Goal: Book appointment/travel/reservation

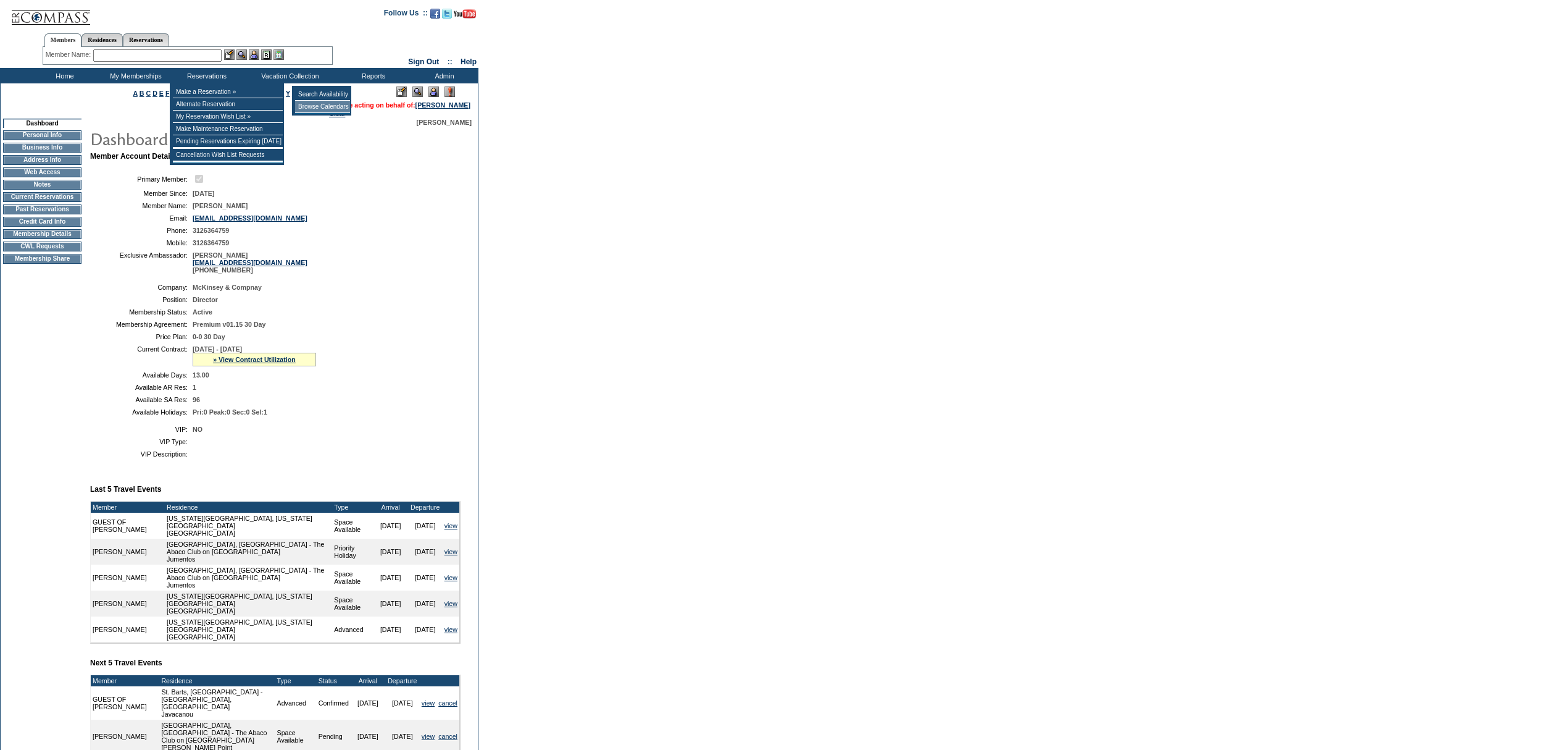
click at [325, 112] on td "Browse Calendars" at bounding box center [322, 107] width 55 height 13
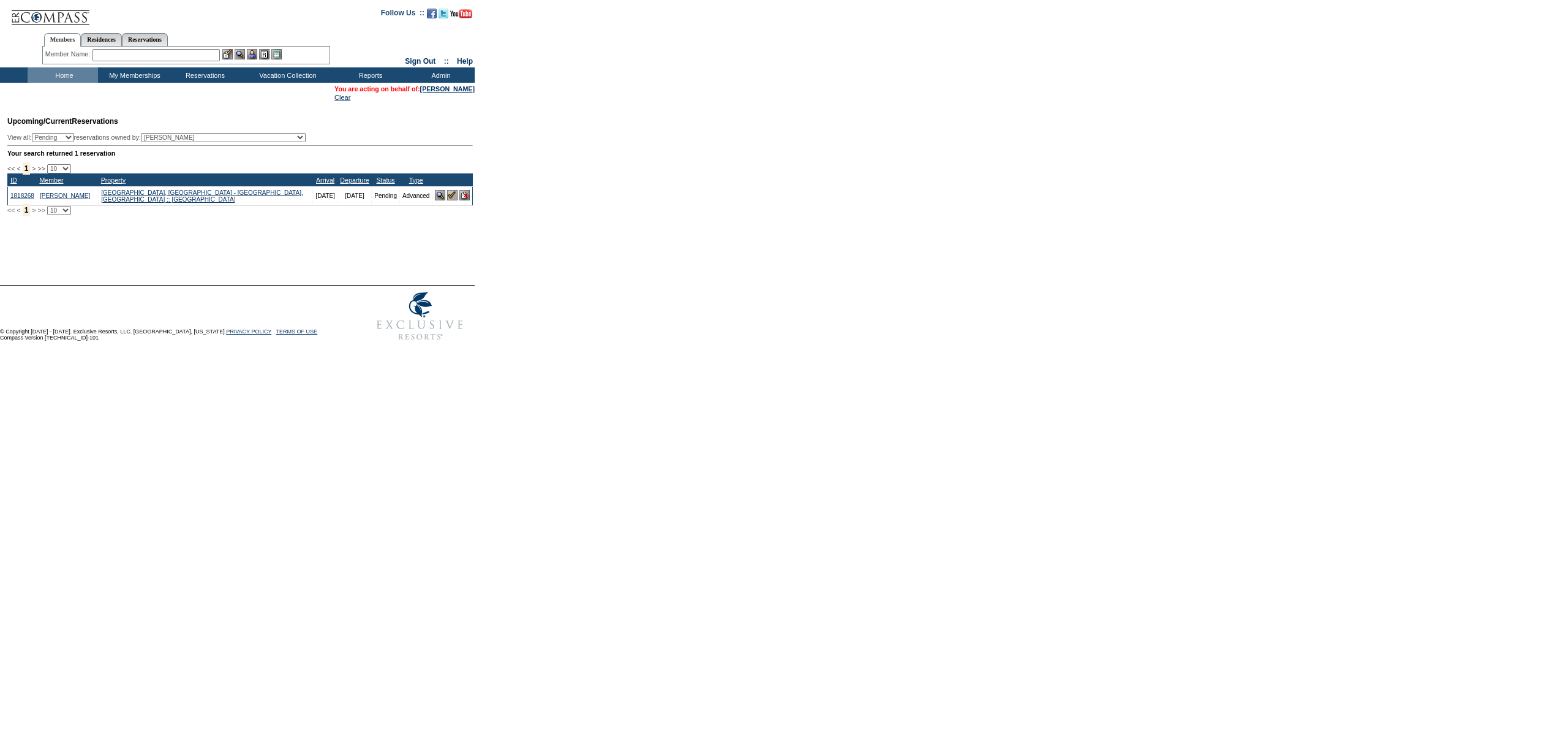
click at [57, 74] on td "Home" at bounding box center [62, 75] width 70 height 16
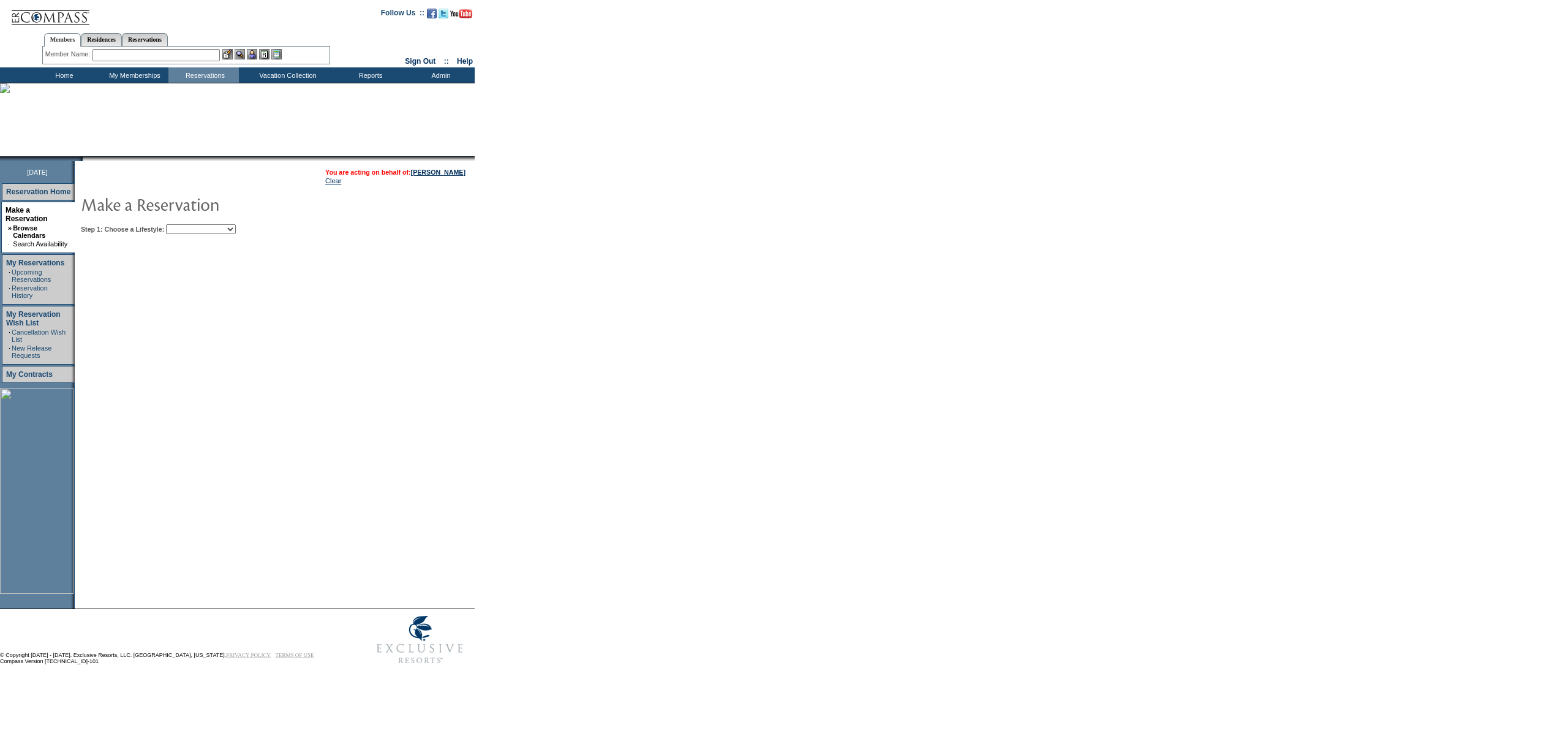
click at [217, 226] on select "Beach Leisure Metropolitan Mountain OIAL for Adventure OIAL for Couples OIAL fo…" at bounding box center [201, 229] width 70 height 10
select select "Beach"
click at [187, 225] on select "Beach Leisure Metropolitan Mountain OIAL for Adventure OIAL for Couples OIAL fo…" at bounding box center [201, 229] width 70 height 10
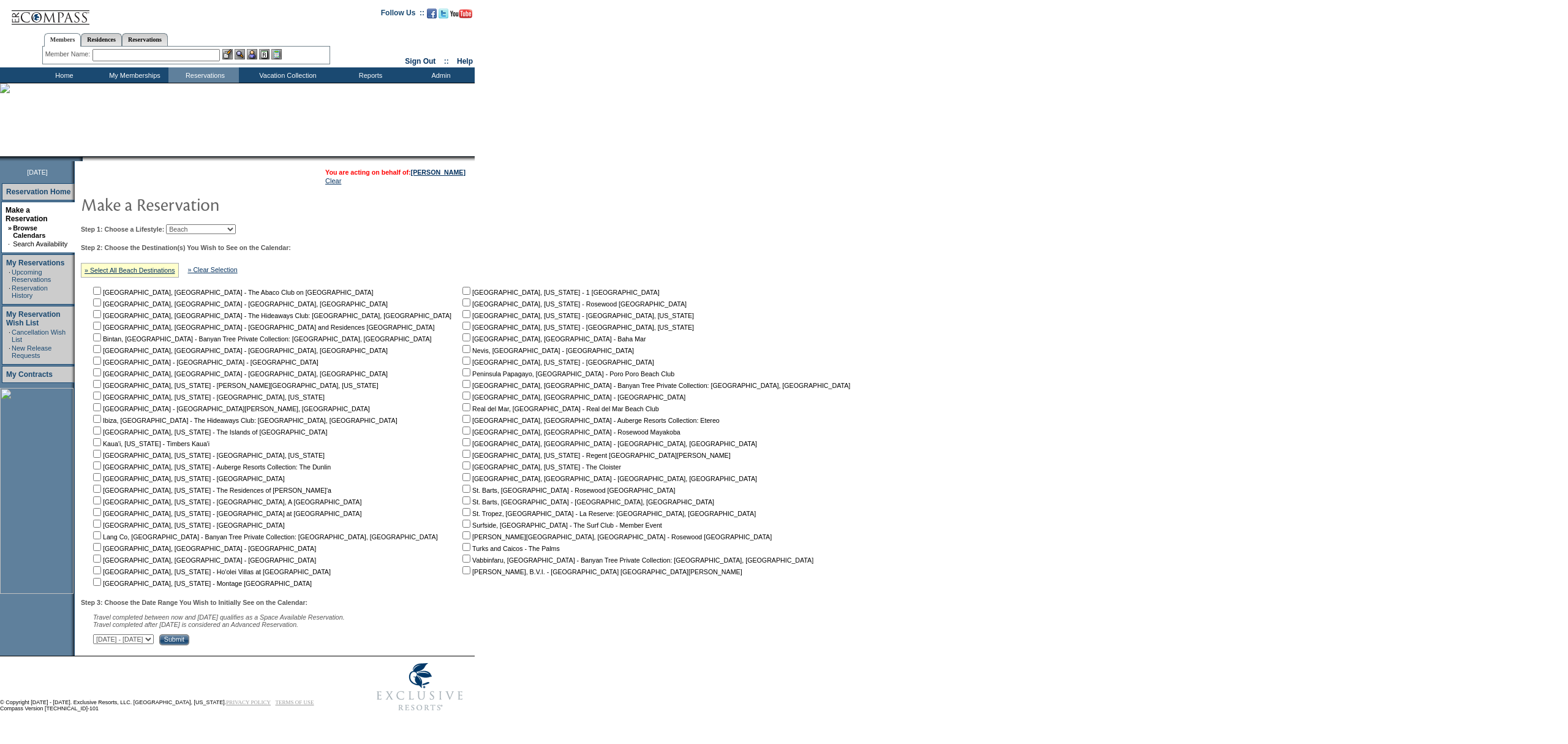
click at [724, 307] on form "Follow Us ::" at bounding box center [784, 359] width 1568 height 717
click at [101, 292] on input "checkbox" at bounding box center [97, 291] width 8 height 8
checkbox input "true"
click at [190, 640] on input "Submit" at bounding box center [174, 640] width 30 height 11
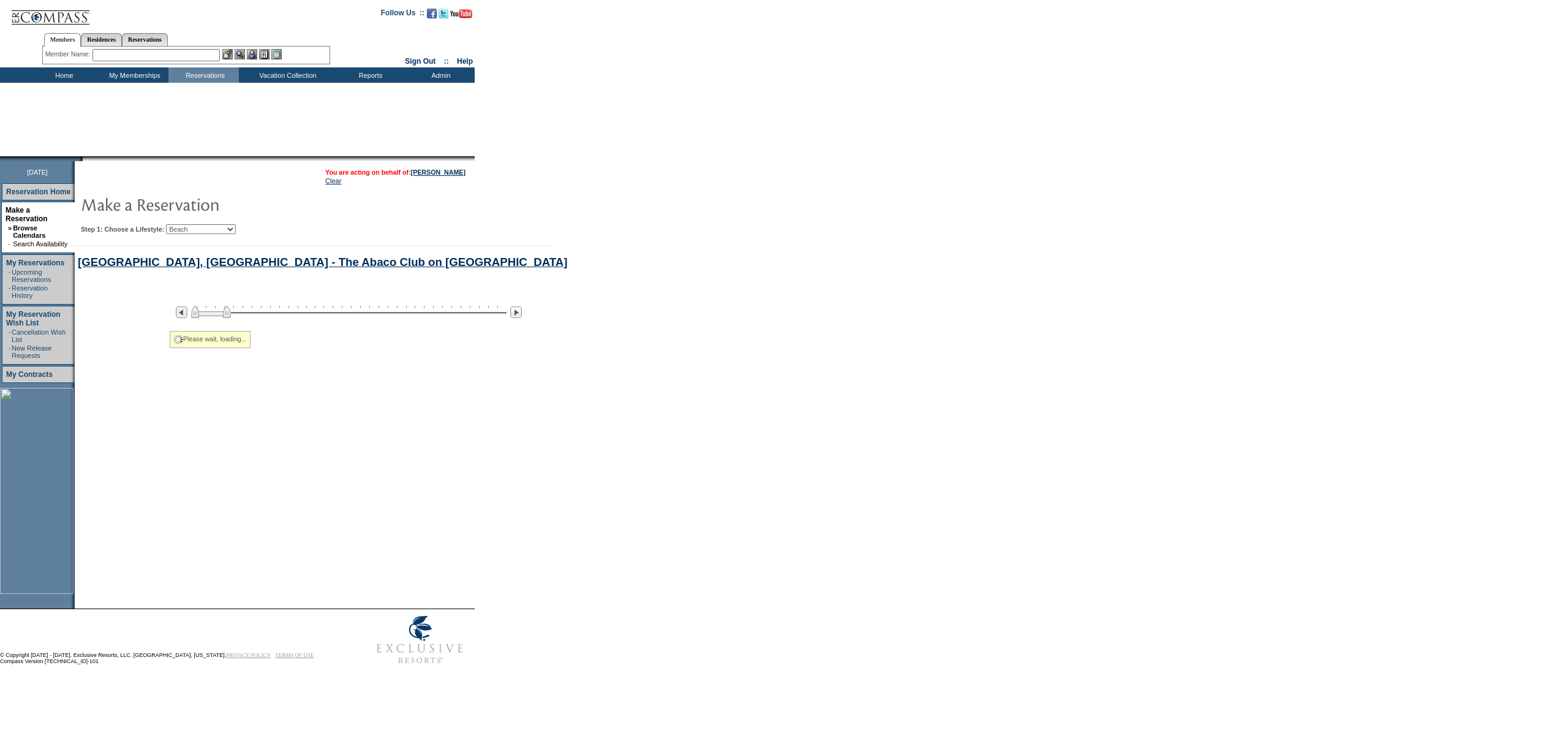
select select "Beach"
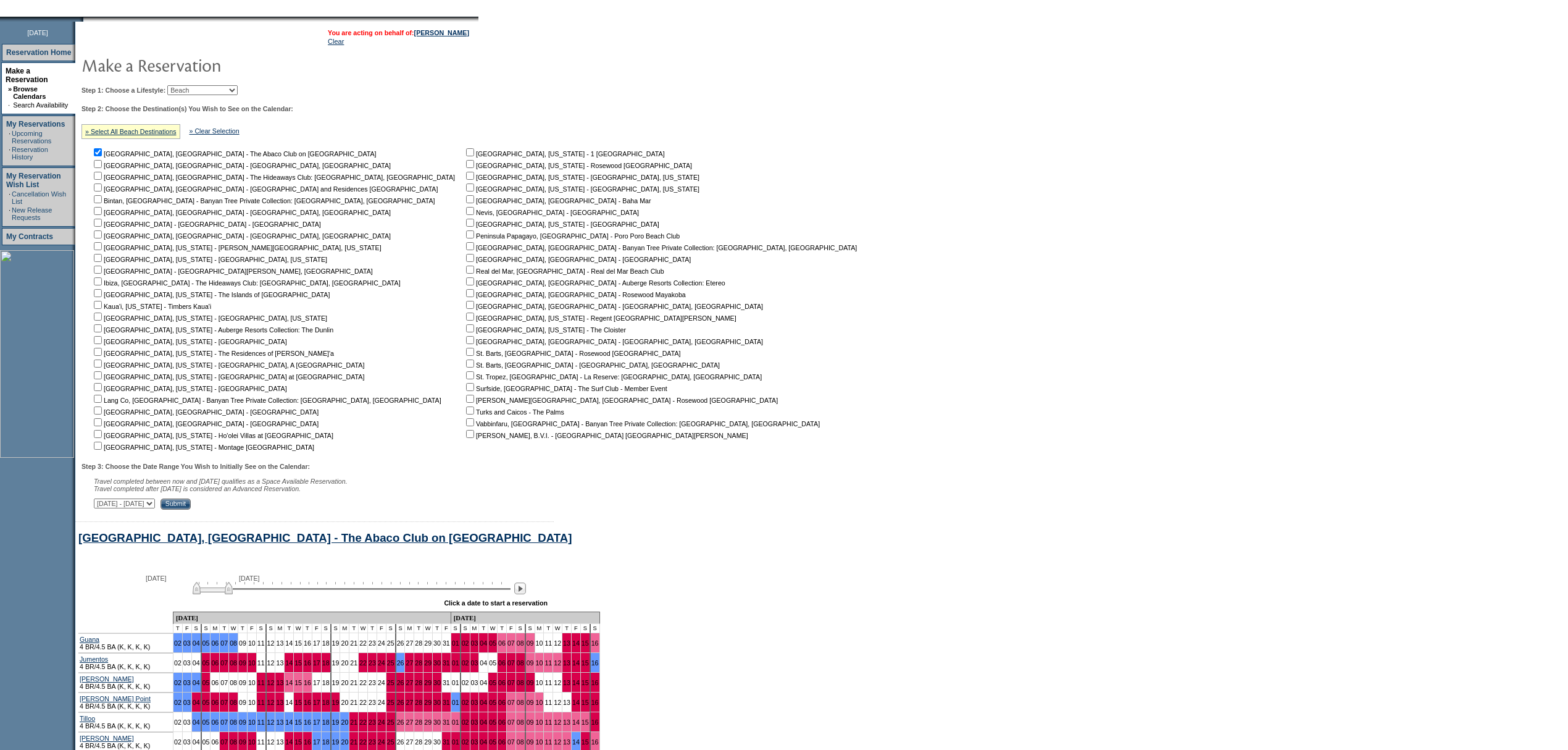
scroll to position [299, 0]
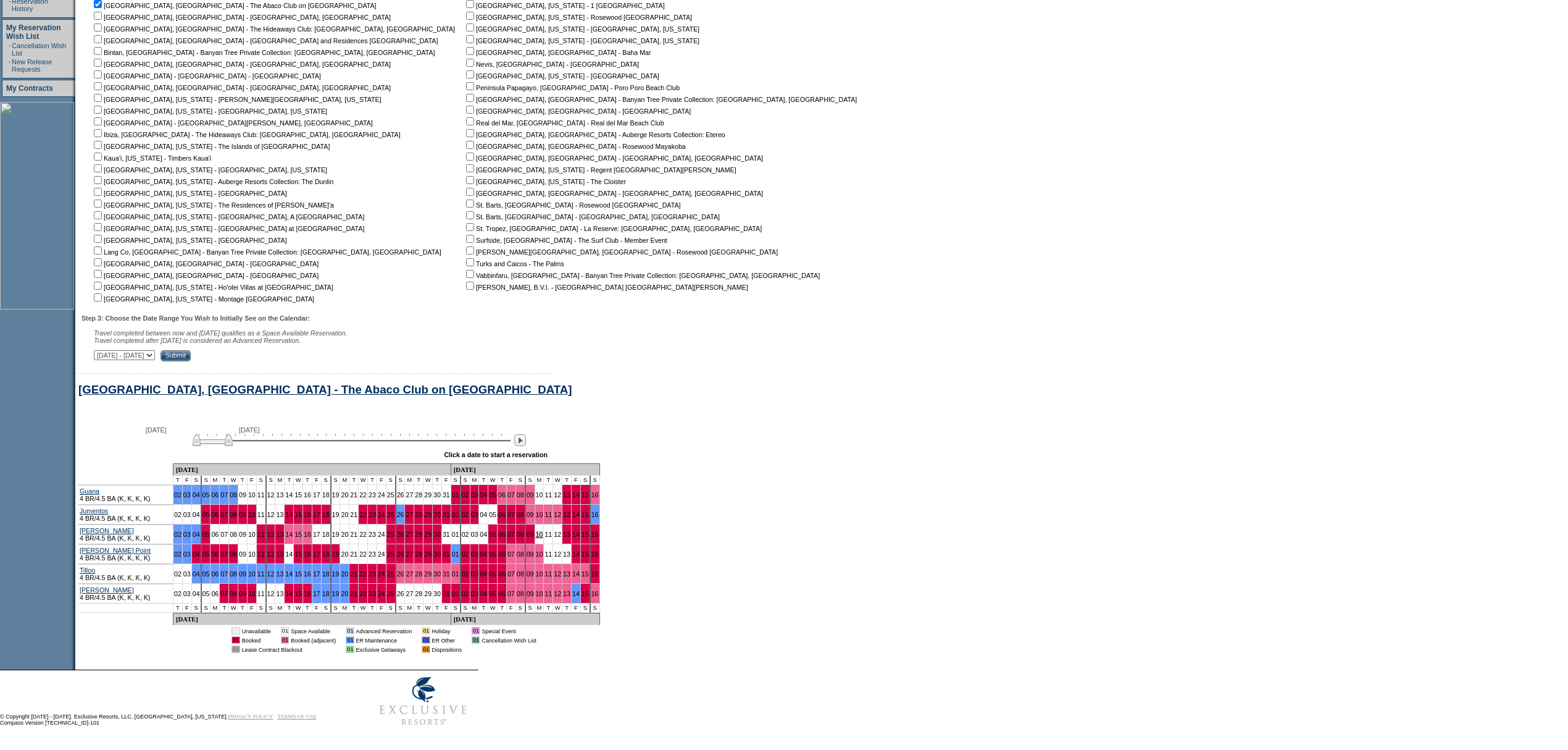
click at [536, 532] on link "10" at bounding box center [540, 534] width 8 height 8
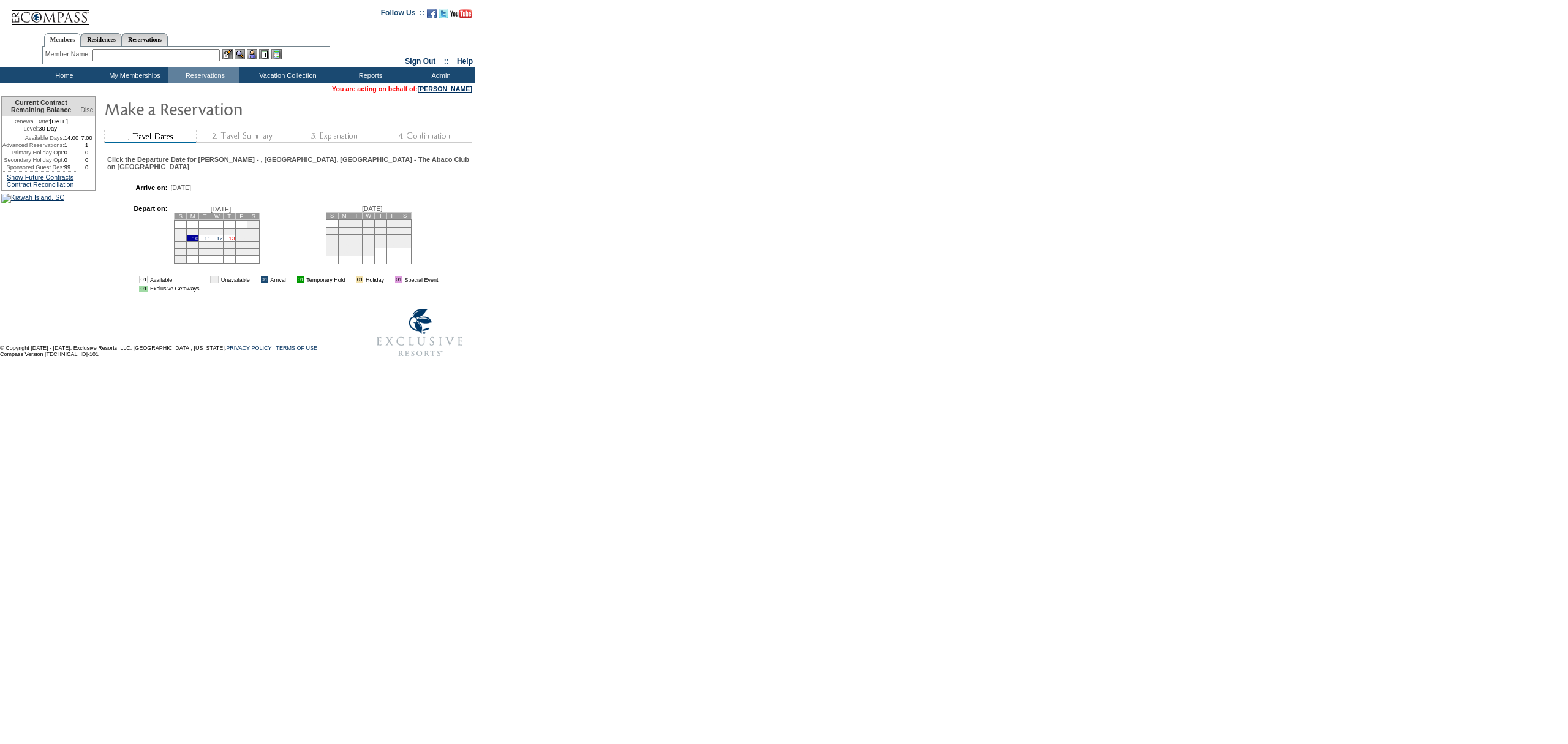
click at [234, 235] on link "13" at bounding box center [231, 238] width 6 height 6
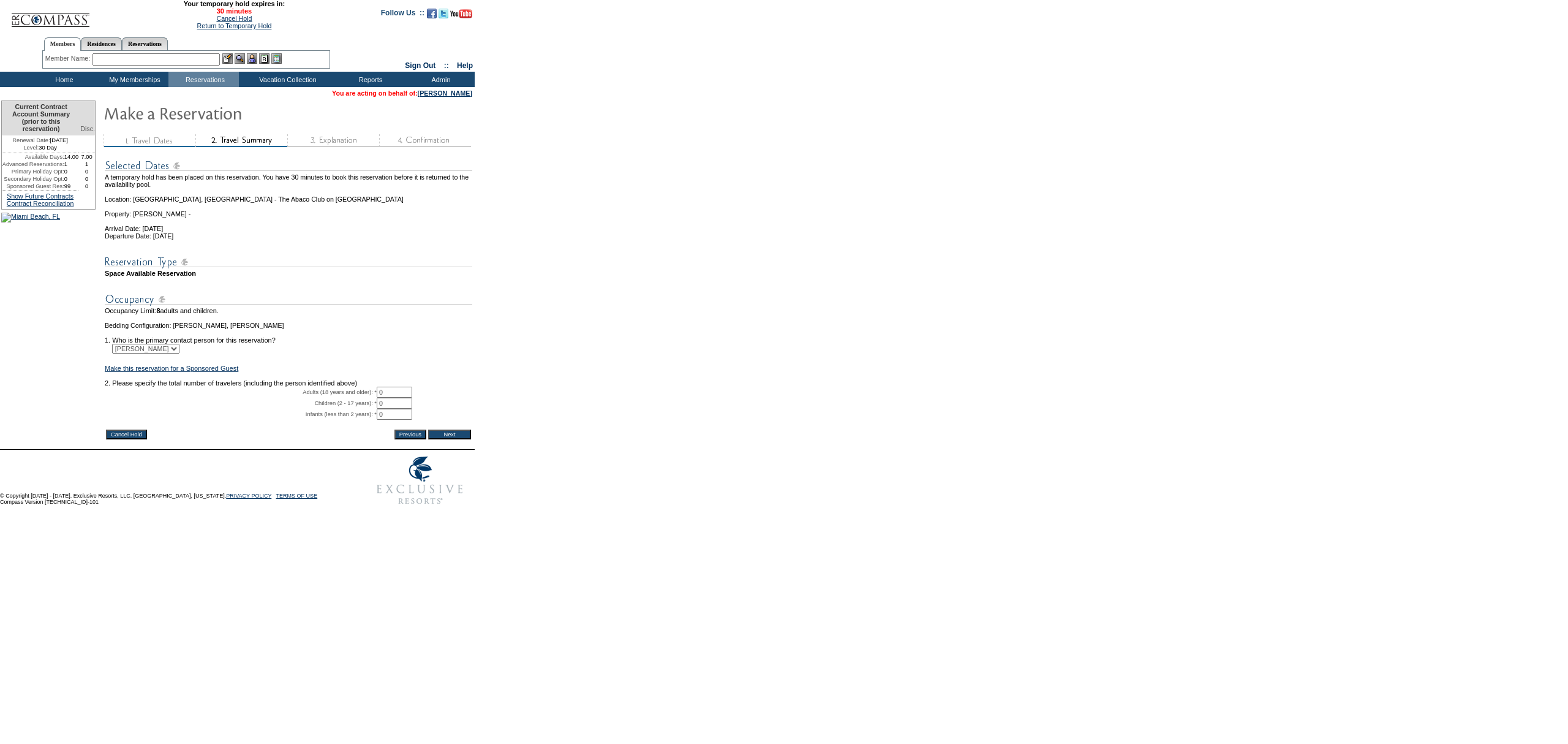
drag, startPoint x: 397, startPoint y: 410, endPoint x: 292, endPoint y: 407, distance: 105.0
click at [299, 398] on tr "Adults (18 years and older): * 0 * *" at bounding box center [288, 392] width 367 height 11
type input "2"
drag, startPoint x: 476, startPoint y: 327, endPoint x: 449, endPoint y: 432, distance: 108.4
click at [472, 314] on td "Occupancy Limit: 8 adults and children." at bounding box center [288, 311] width 367 height 7
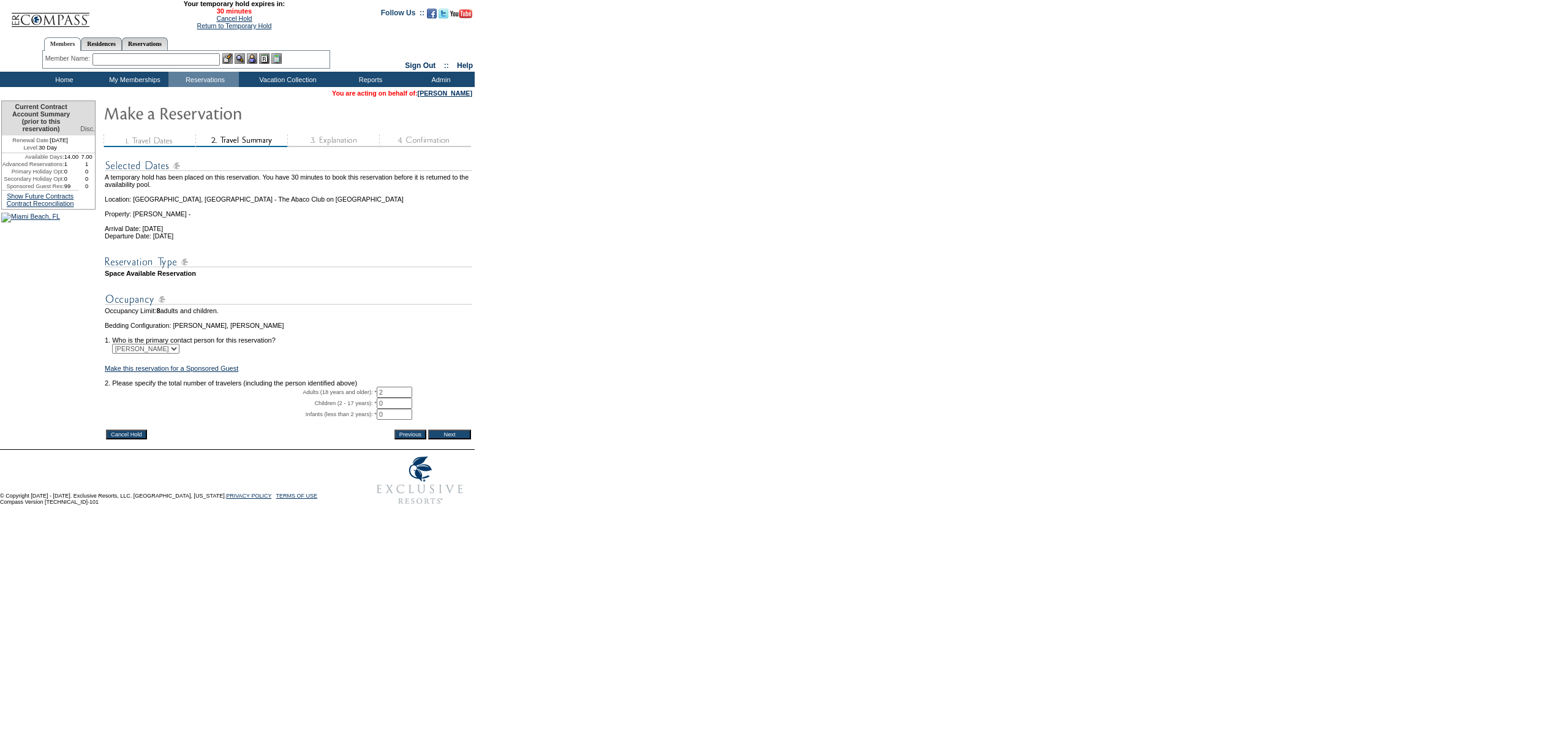
click at [473, 448] on td "A temporary hold has been placed on this reservation. You have 30 minutes to bo…" at bounding box center [288, 274] width 370 height 347
click at [462, 439] on input "Next" at bounding box center [450, 435] width 43 height 10
